Goal: Information Seeking & Learning: Learn about a topic

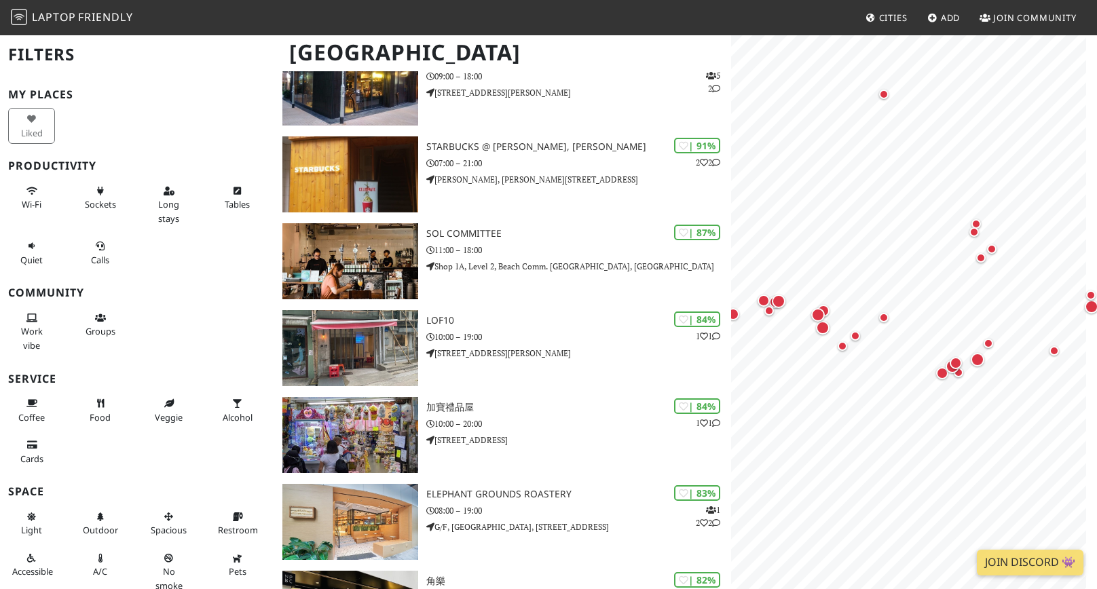
scroll to position [314, 0]
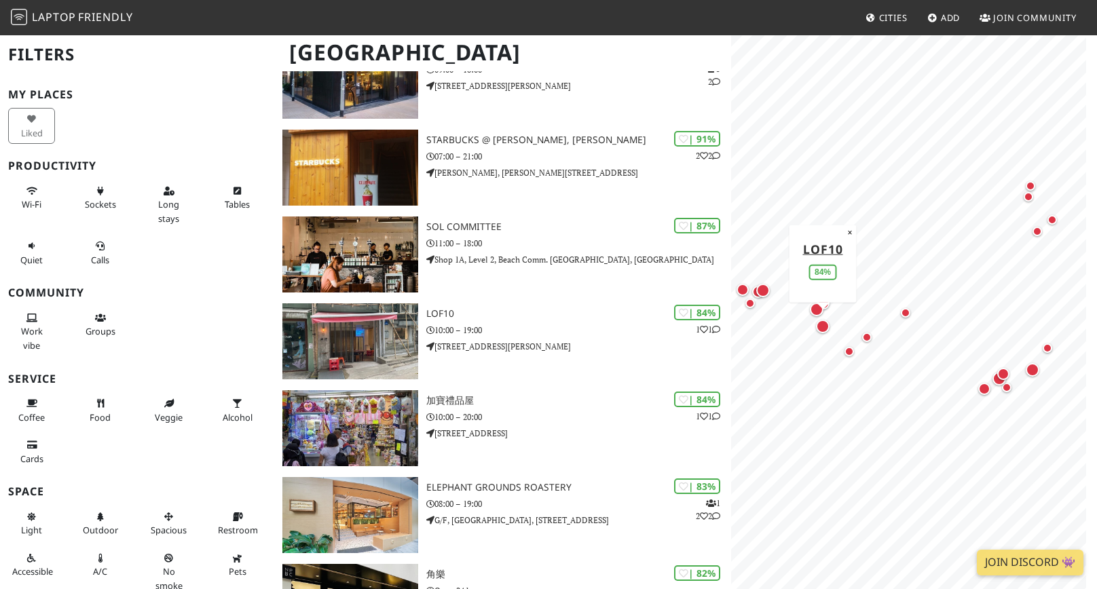
click at [822, 331] on div "Map marker" at bounding box center [823, 327] width 14 height 14
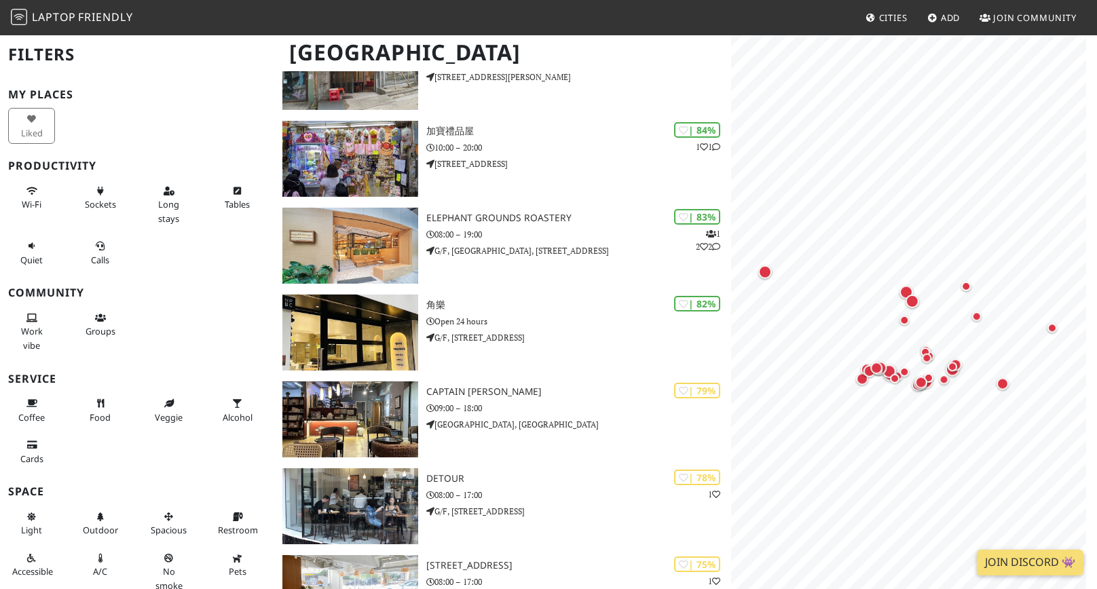
scroll to position [583, 0]
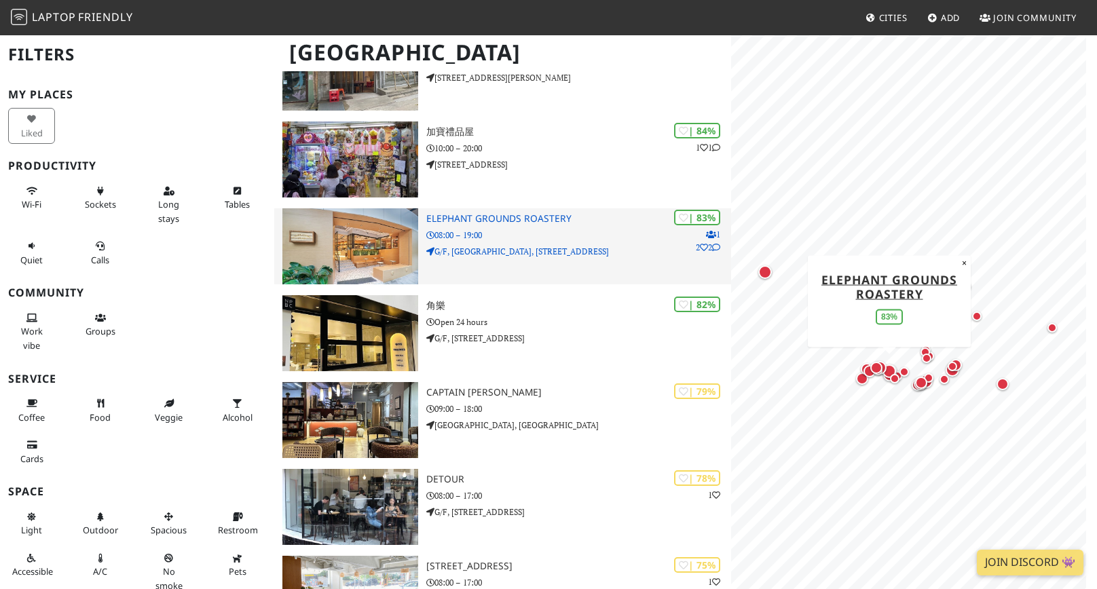
click at [485, 215] on h3 "Elephant Grounds Roastery" at bounding box center [578, 219] width 305 height 12
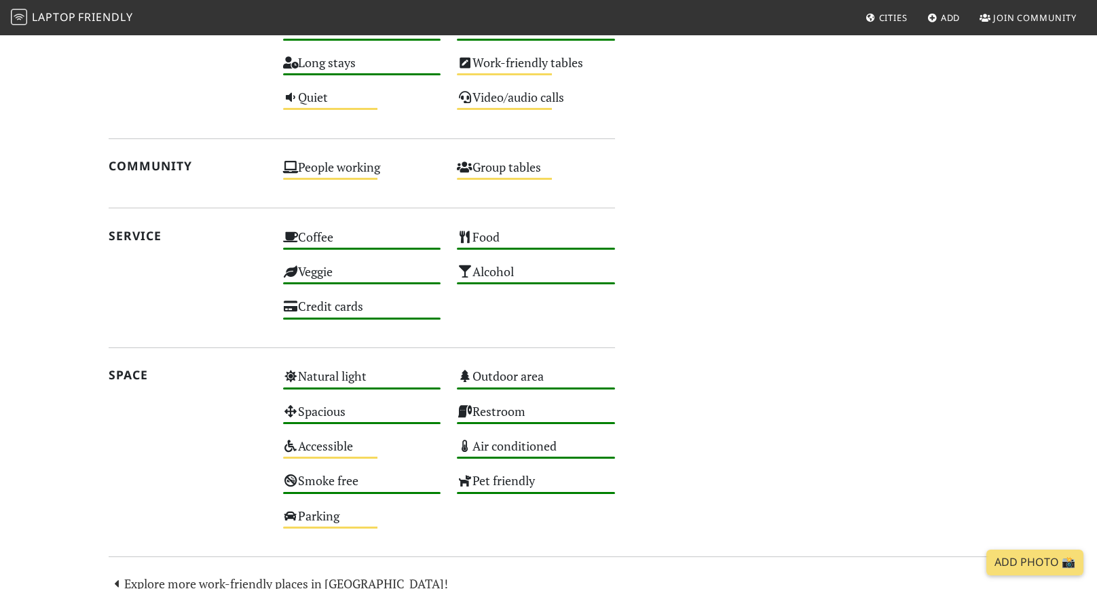
scroll to position [814, 0]
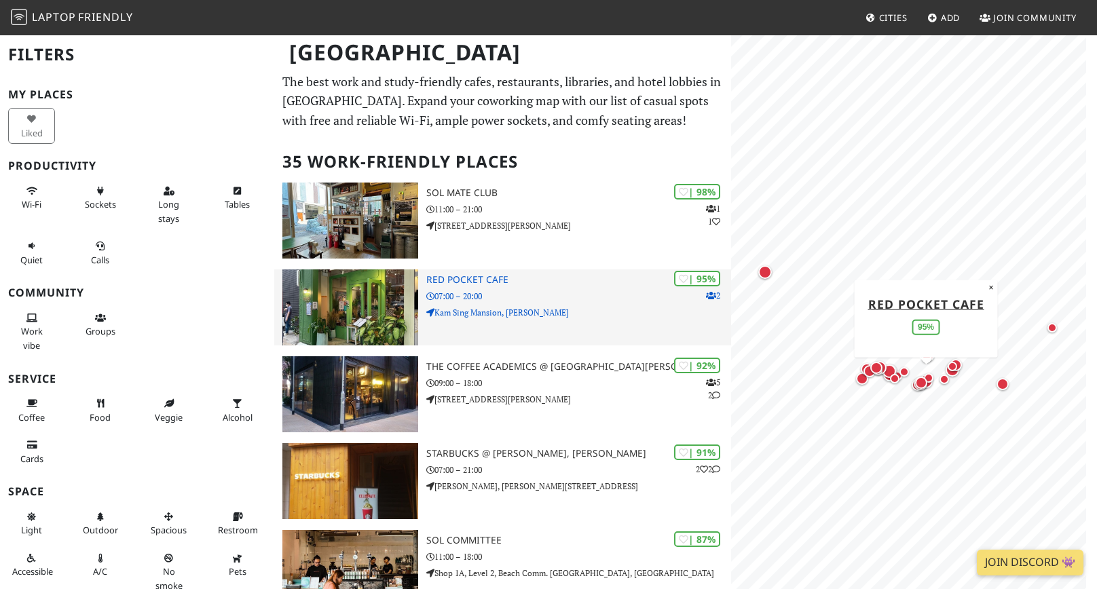
click at [364, 295] on img at bounding box center [350, 308] width 136 height 76
